Goal: Task Accomplishment & Management: Manage account settings

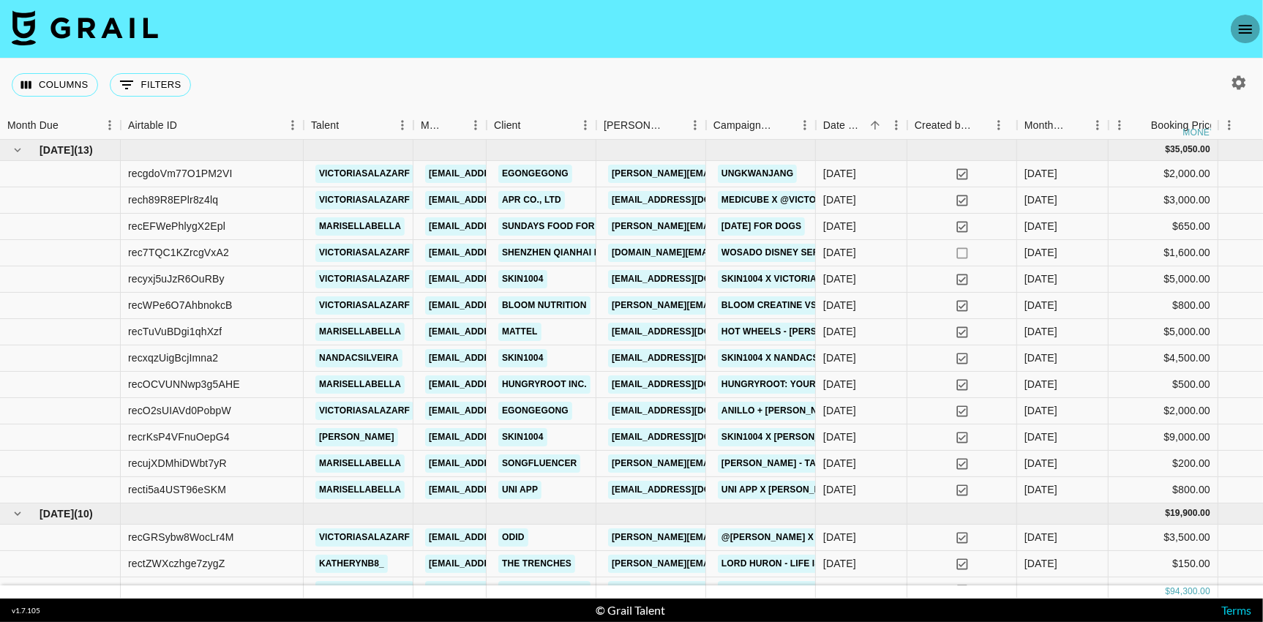
click at [1244, 27] on icon "open drawer" at bounding box center [1245, 29] width 18 height 18
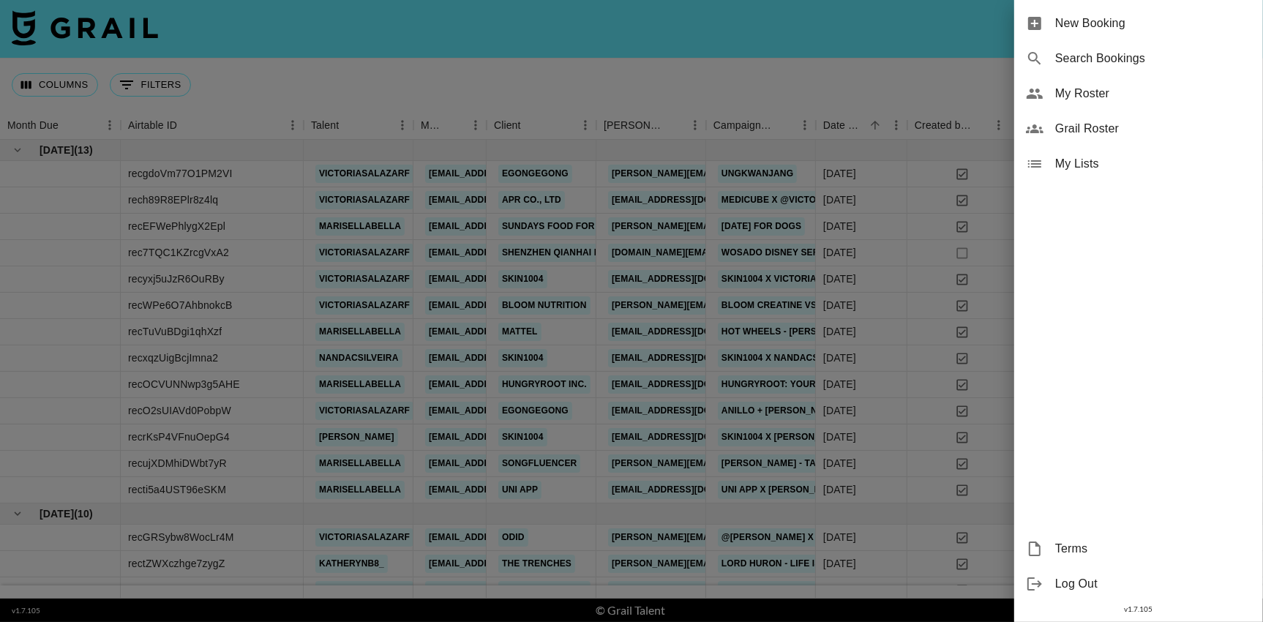
click at [1090, 94] on span "My Roster" at bounding box center [1153, 94] width 196 height 18
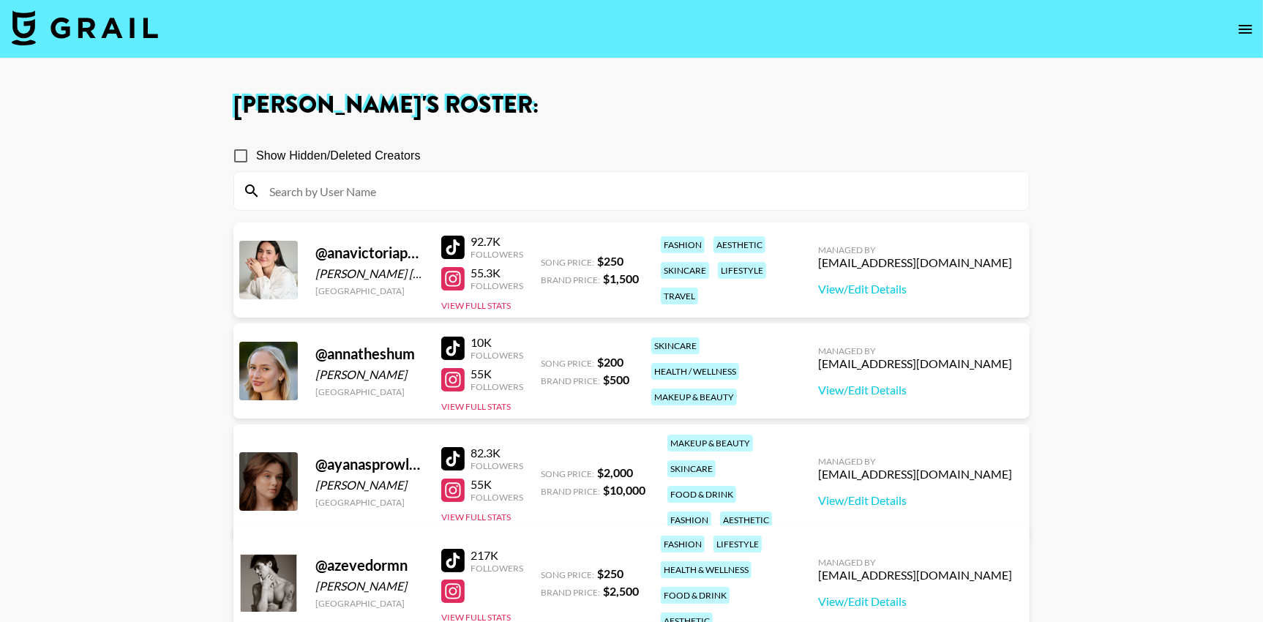
click at [677, 189] on input at bounding box center [639, 190] width 759 height 23
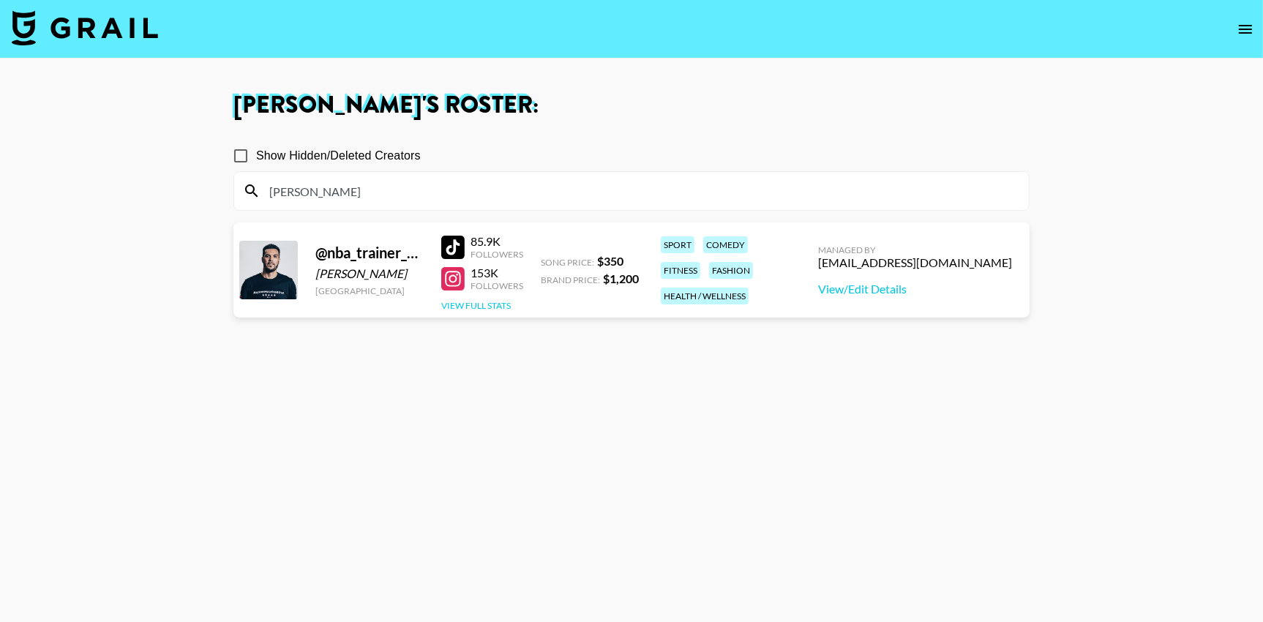
type input "sean"
click at [493, 306] on button "View Full Stats" at bounding box center [476, 305] width 70 height 11
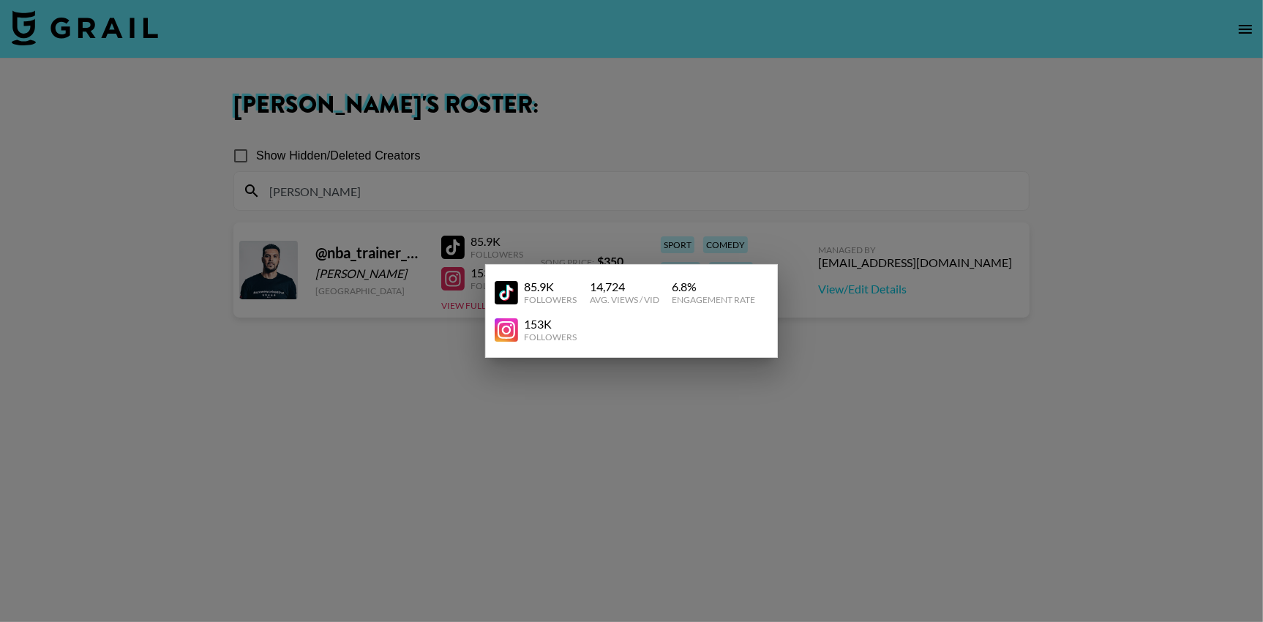
click at [867, 285] on div at bounding box center [631, 311] width 1263 height 622
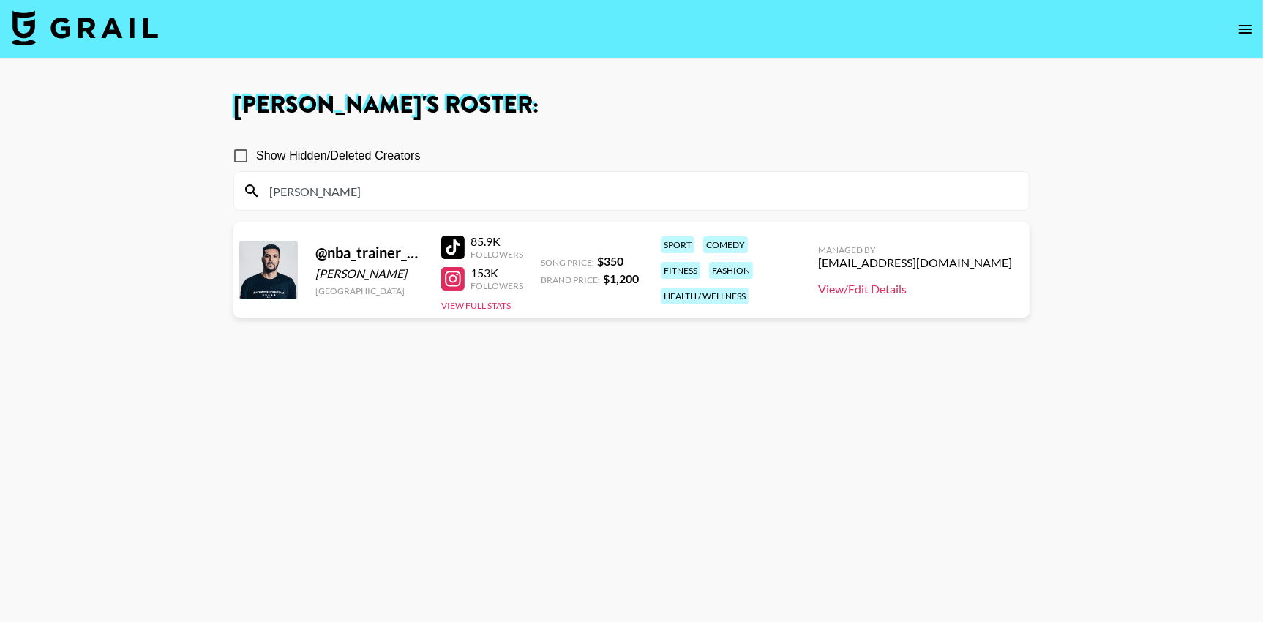
click at [941, 285] on link "View/Edit Details" at bounding box center [915, 289] width 194 height 15
click at [933, 286] on link "View/Edit Details" at bounding box center [915, 289] width 194 height 15
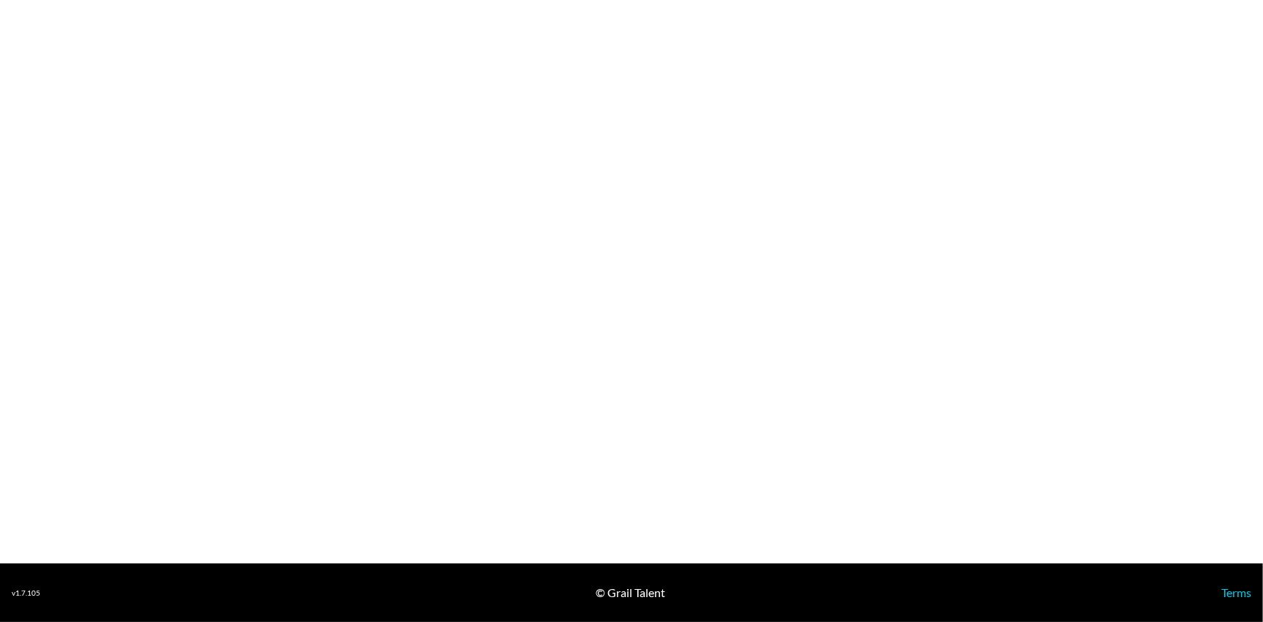
select select "USD"
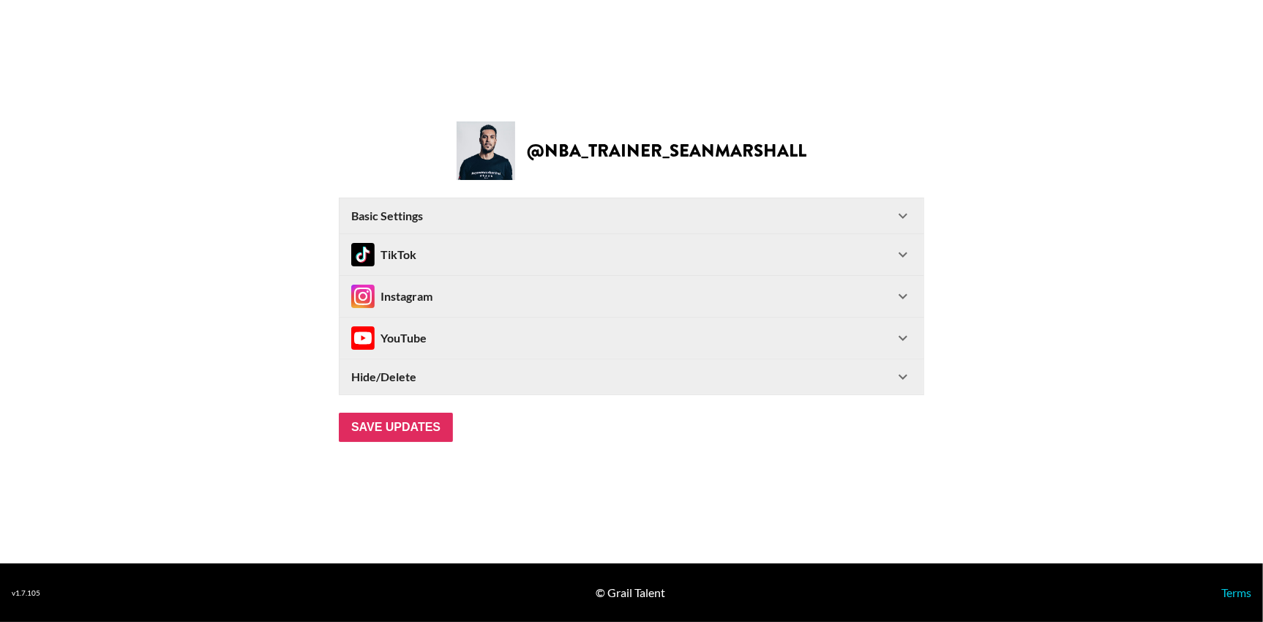
click at [893, 258] on div "TikTok" at bounding box center [622, 254] width 543 height 23
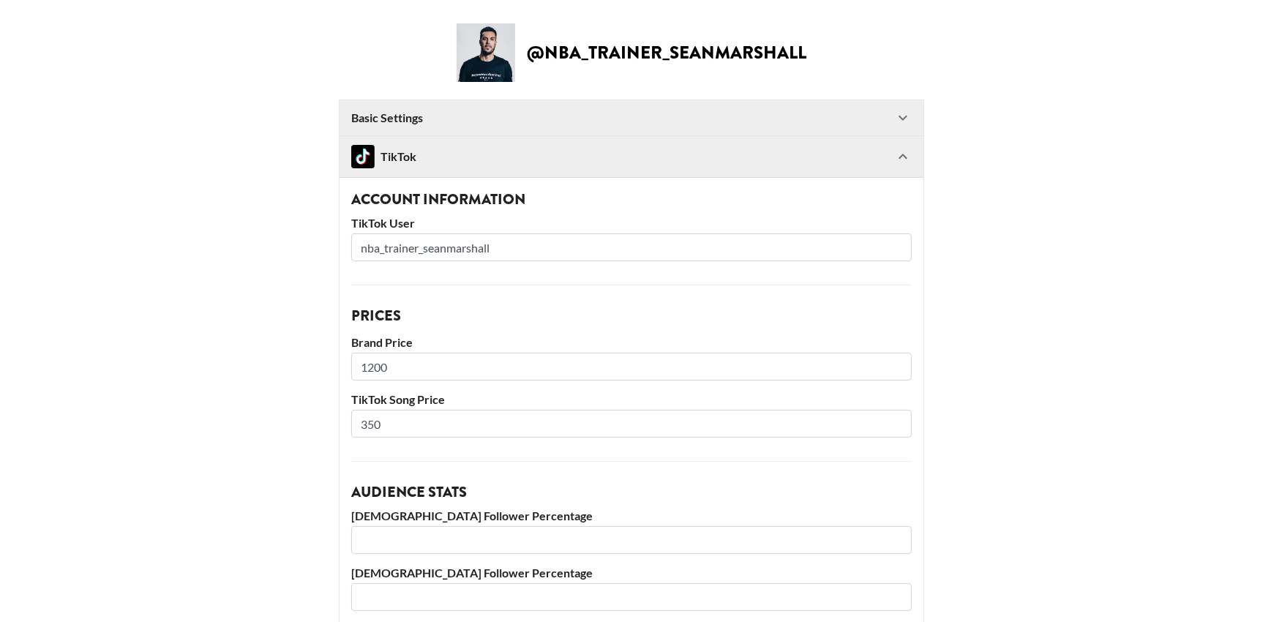
click at [419, 367] on input "1200" at bounding box center [631, 367] width 560 height 28
drag, startPoint x: 420, startPoint y: 366, endPoint x: 323, endPoint y: 366, distance: 96.6
click at [323, 366] on main "@ nba_trainer_seanmarshall Basic Settings Airtable ID: recdwdnFQsTSDuqvt Manage…" at bounding box center [631, 526] width 1239 height 1006
click at [903, 154] on icon at bounding box center [902, 156] width 9 height 5
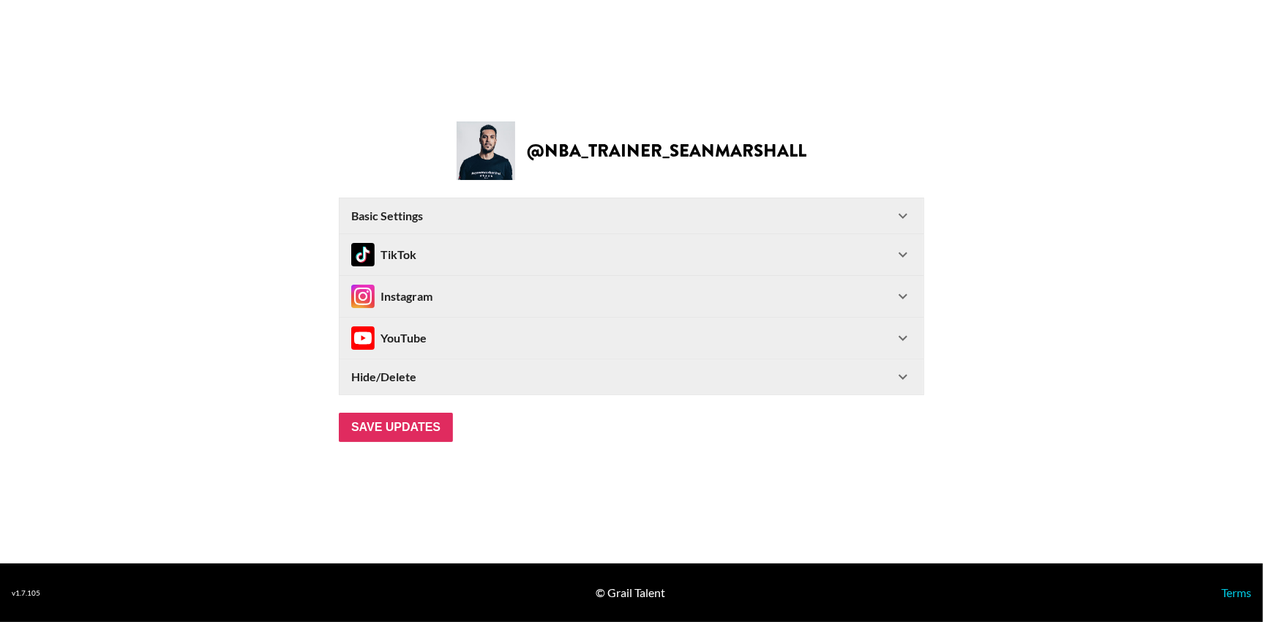
click at [900, 294] on icon at bounding box center [902, 296] width 9 height 5
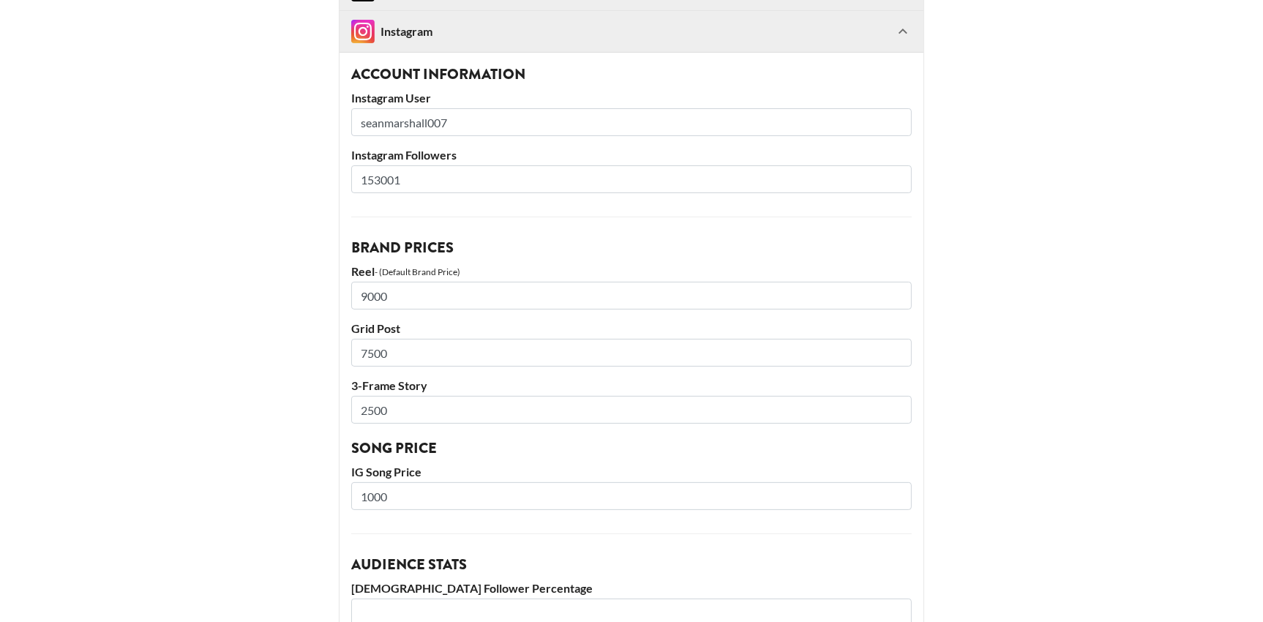
scroll to position [176, 0]
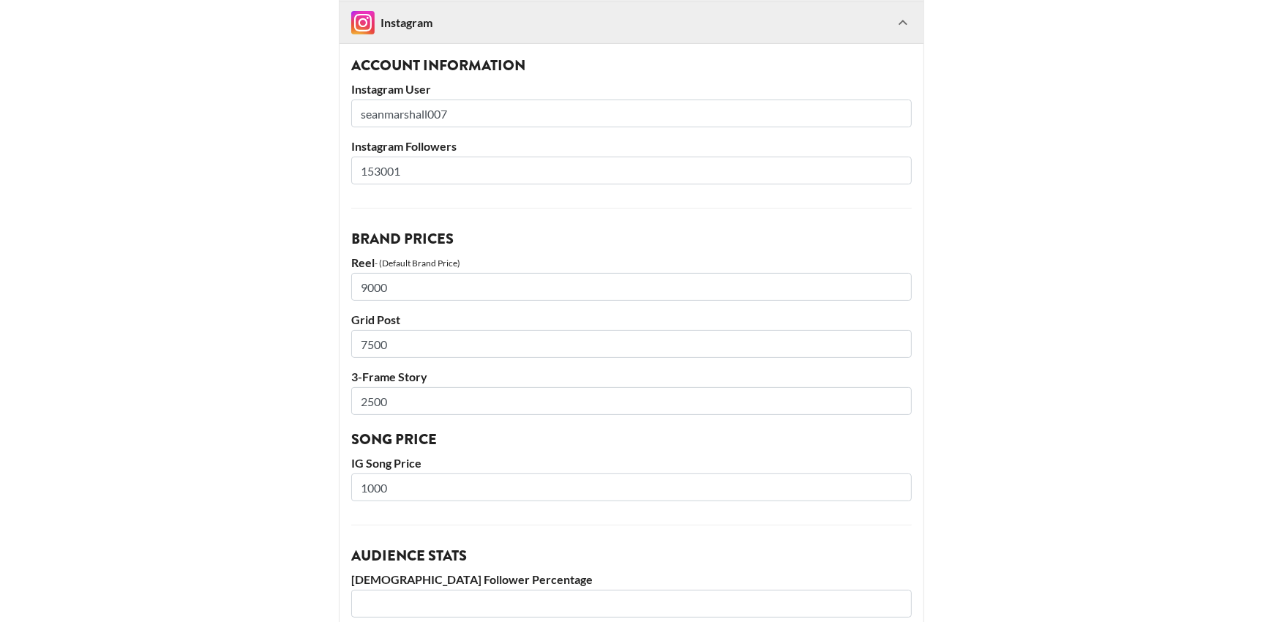
click at [482, 297] on input "9000" at bounding box center [631, 287] width 560 height 28
drag, startPoint x: 452, startPoint y: 296, endPoint x: 297, endPoint y: 293, distance: 155.1
click at [297, 293] on main "@ nba_trainer_seanmarshall Basic Settings Airtable ID: recdwdnFQsTSDuqvt Manage…" at bounding box center [631, 449] width 1239 height 1203
drag, startPoint x: 437, startPoint y: 285, endPoint x: 318, endPoint y: 285, distance: 119.3
click at [318, 285] on main "@ nba_trainer_seanmarshall Basic Settings Airtable ID: recdwdnFQsTSDuqvt Manage…" at bounding box center [631, 449] width 1239 height 1203
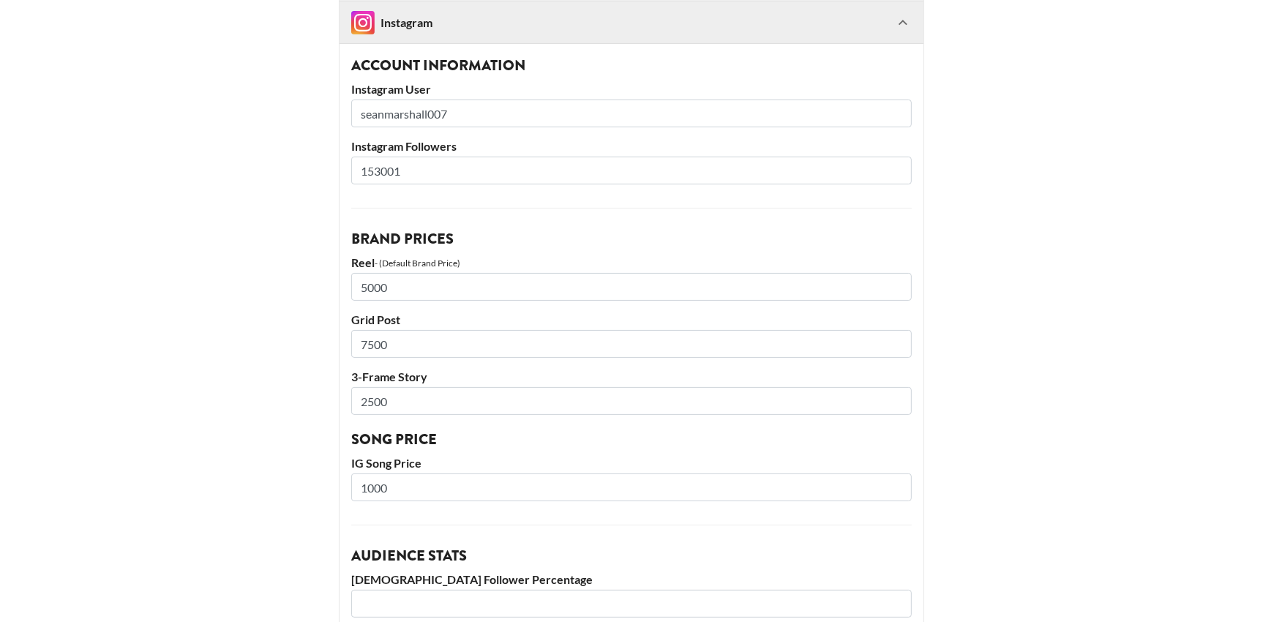
type input "5000"
drag, startPoint x: 413, startPoint y: 340, endPoint x: 323, endPoint y: 335, distance: 90.9
click at [323, 335] on main "@ nba_trainer_seanmarshall Basic Settings Airtable ID: recdwdnFQsTSDuqvt Manage…" at bounding box center [631, 449] width 1239 height 1203
type input "3500"
drag, startPoint x: 405, startPoint y: 400, endPoint x: 312, endPoint y: 399, distance: 92.2
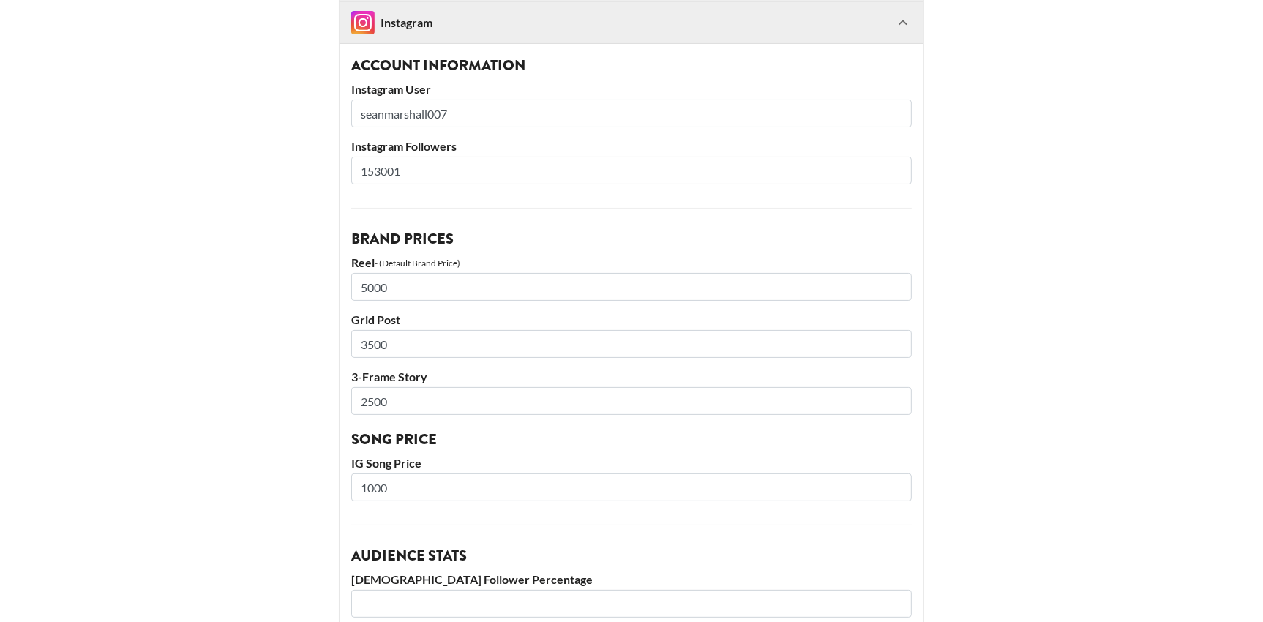
click at [312, 399] on main "@ nba_trainer_seanmarshall Basic Settings Airtable ID: recdwdnFQsTSDuqvt Manage…" at bounding box center [631, 449] width 1239 height 1203
type input "1000"
drag, startPoint x: 410, startPoint y: 487, endPoint x: 309, endPoint y: 485, distance: 100.2
click at [309, 485] on main "@ nba_trainer_seanmarshall Basic Settings Airtable ID: recdwdnFQsTSDuqvt Manage…" at bounding box center [631, 449] width 1239 height 1203
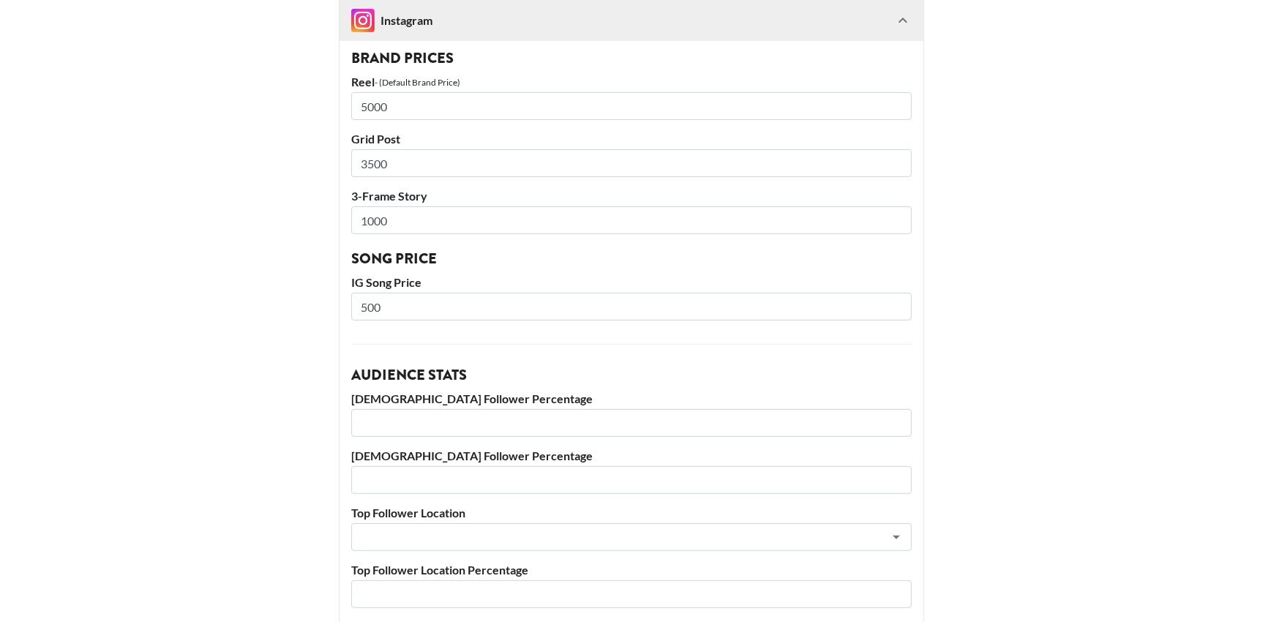
scroll to position [357, 0]
type input "500"
drag, startPoint x: 415, startPoint y: 107, endPoint x: 313, endPoint y: 101, distance: 101.9
click at [313, 101] on main "@ nba_trainer_seanmarshall Basic Settings Airtable ID: recdwdnFQsTSDuqvt Manage…" at bounding box center [631, 267] width 1239 height 1203
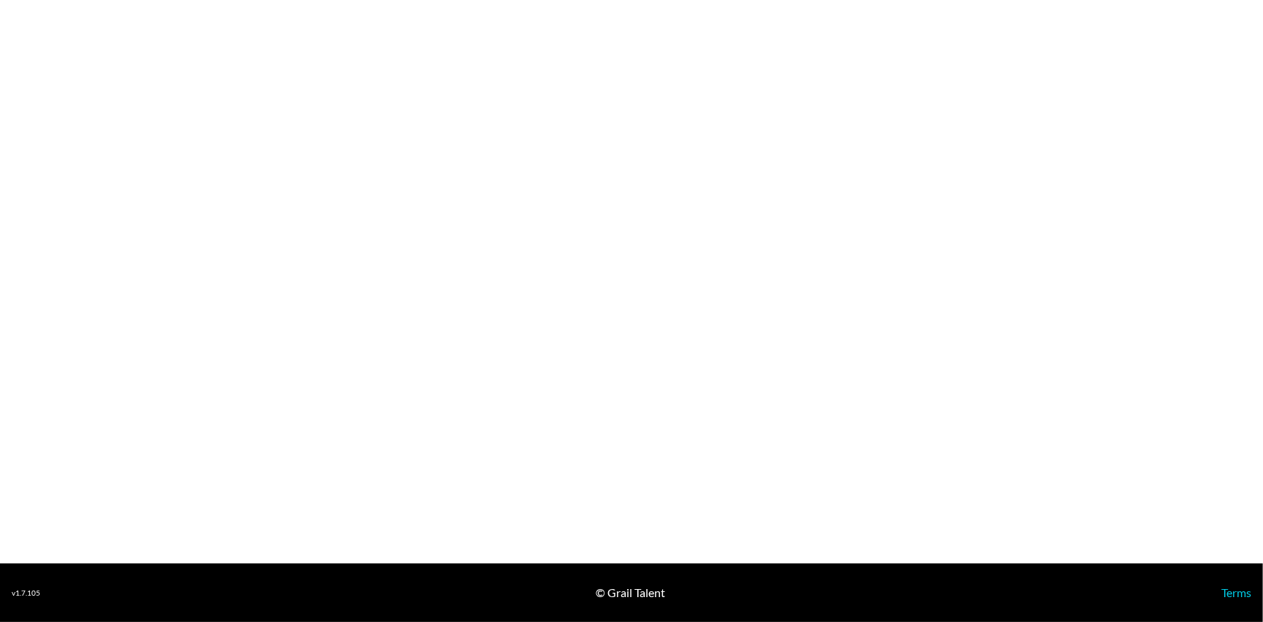
select select "USD"
